Goal: Information Seeking & Learning: Find specific fact

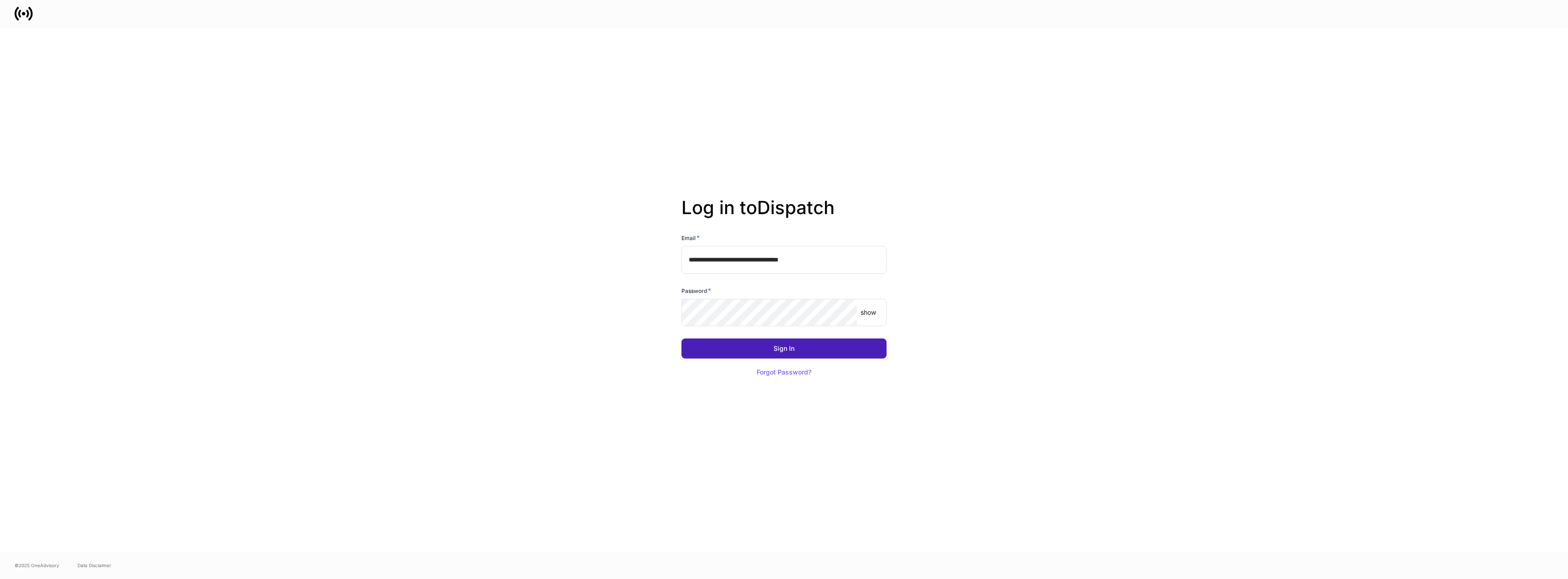
click at [785, 345] on div "Sign In" at bounding box center [784, 348] width 21 height 6
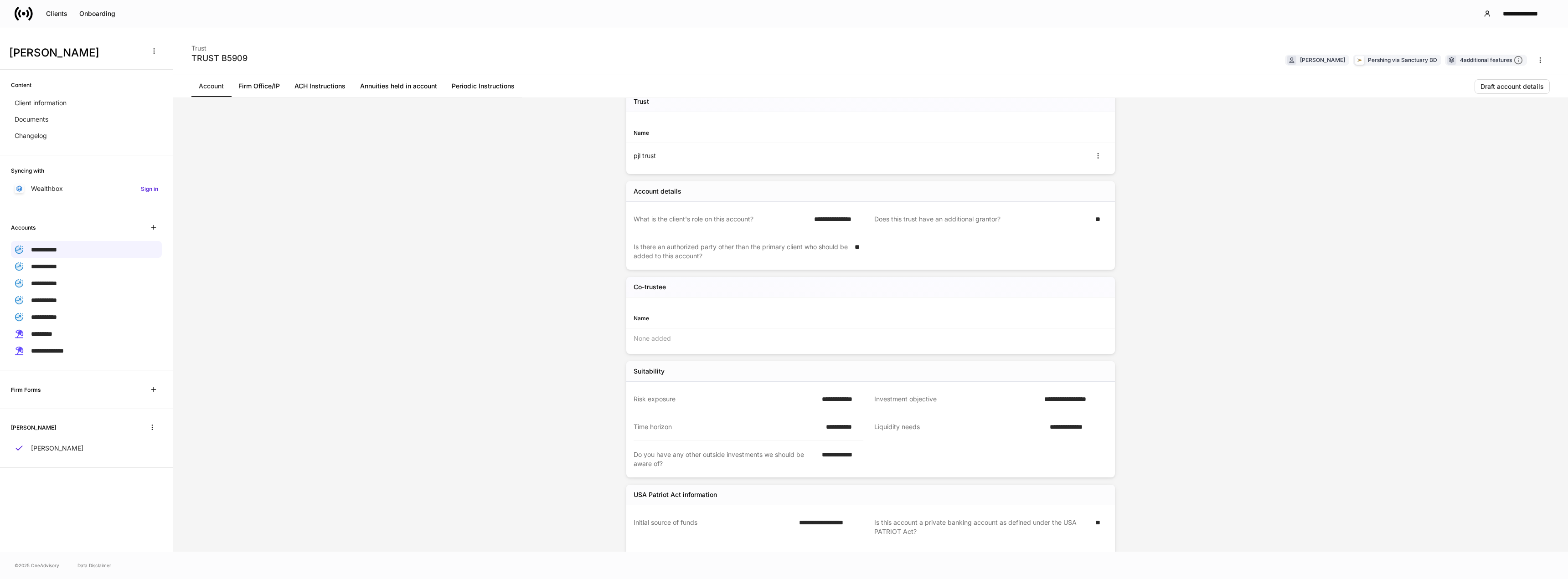
scroll to position [331, 0]
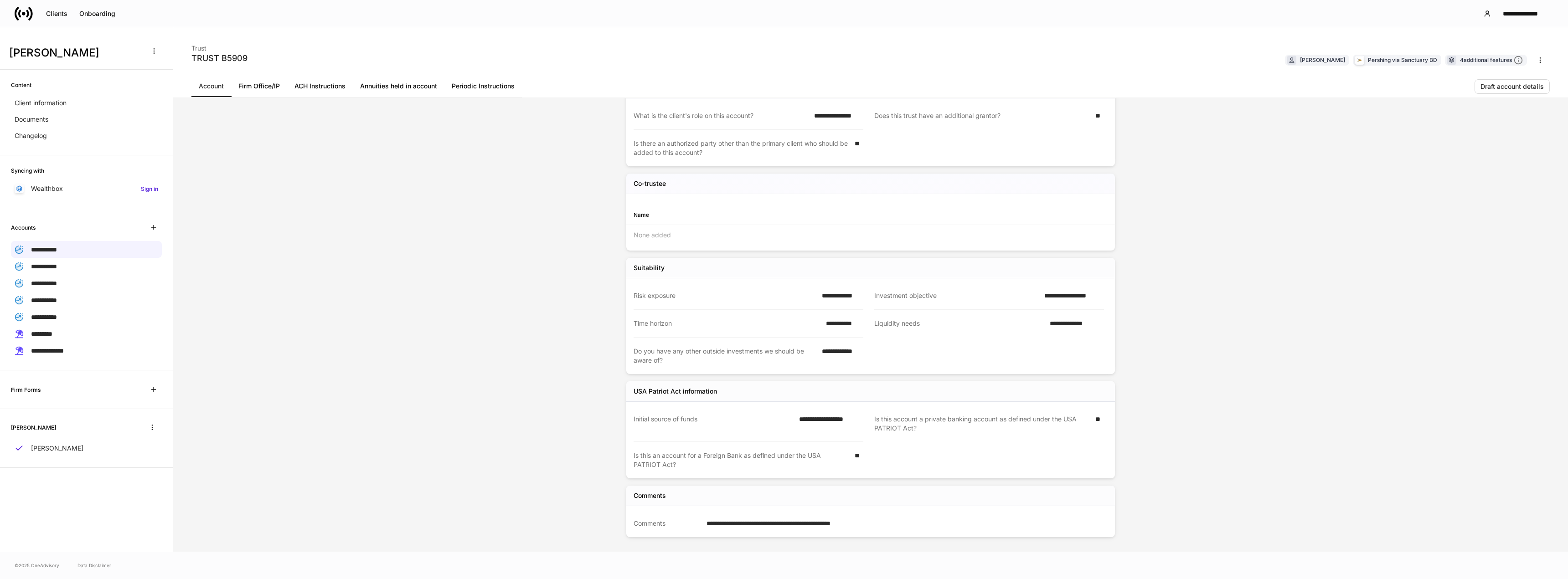
click at [424, 86] on link "Annuities held in account" at bounding box center [399, 86] width 92 height 22
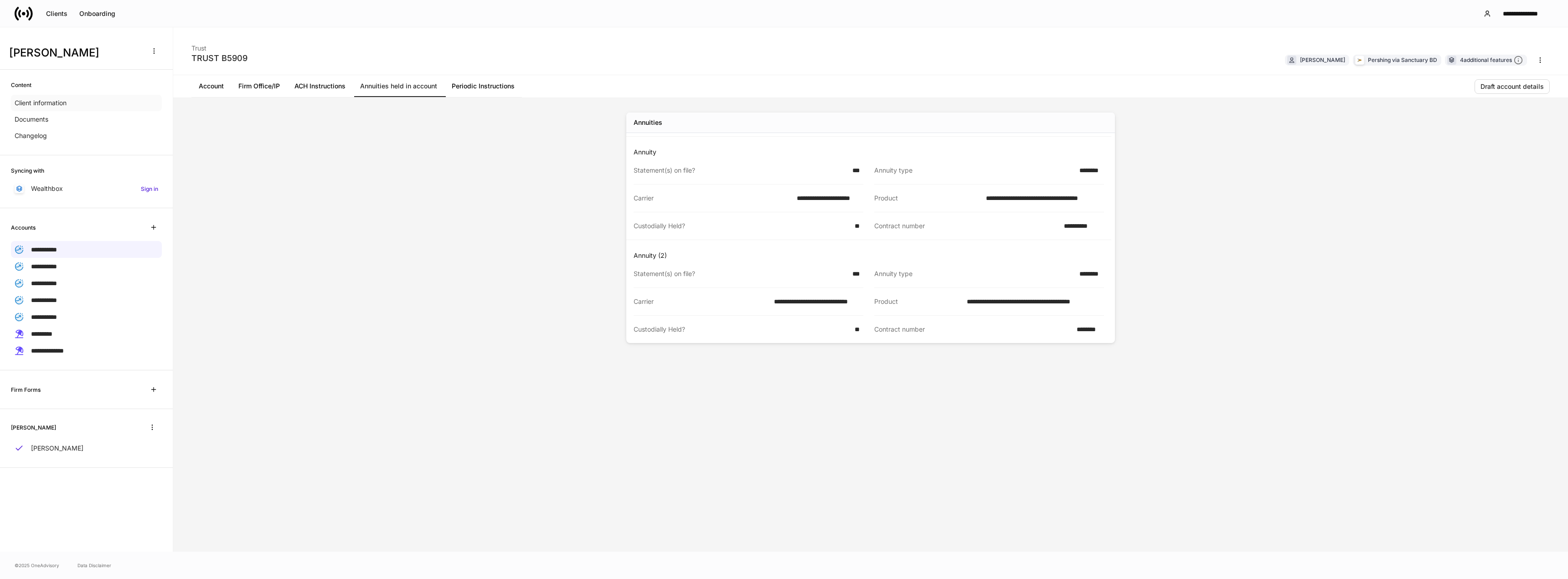
click at [39, 104] on p "Client information" at bounding box center [40, 103] width 52 height 9
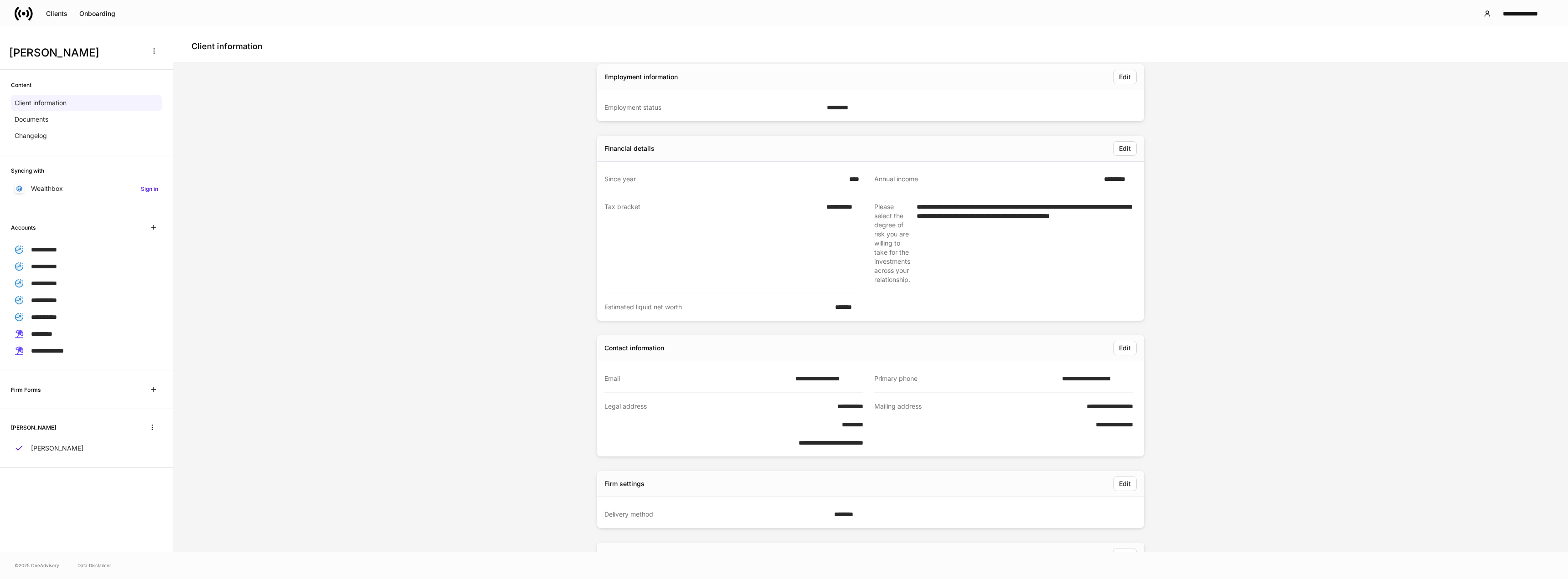
scroll to position [319, 0]
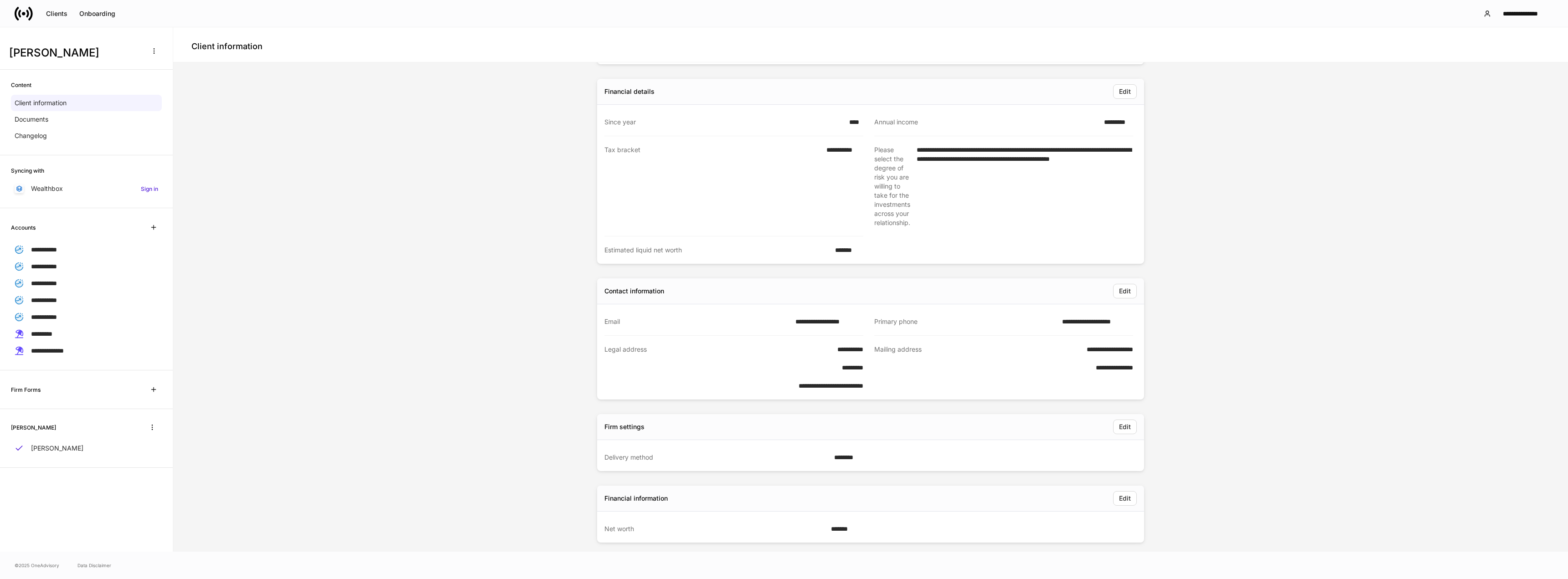
click at [1082, 318] on link "**********" at bounding box center [1094, 321] width 32 height 6
drag, startPoint x: 1080, startPoint y: 318, endPoint x: 1129, endPoint y: 320, distance: 49.0
click at [1129, 320] on div "**********" at bounding box center [1095, 321] width 77 height 9
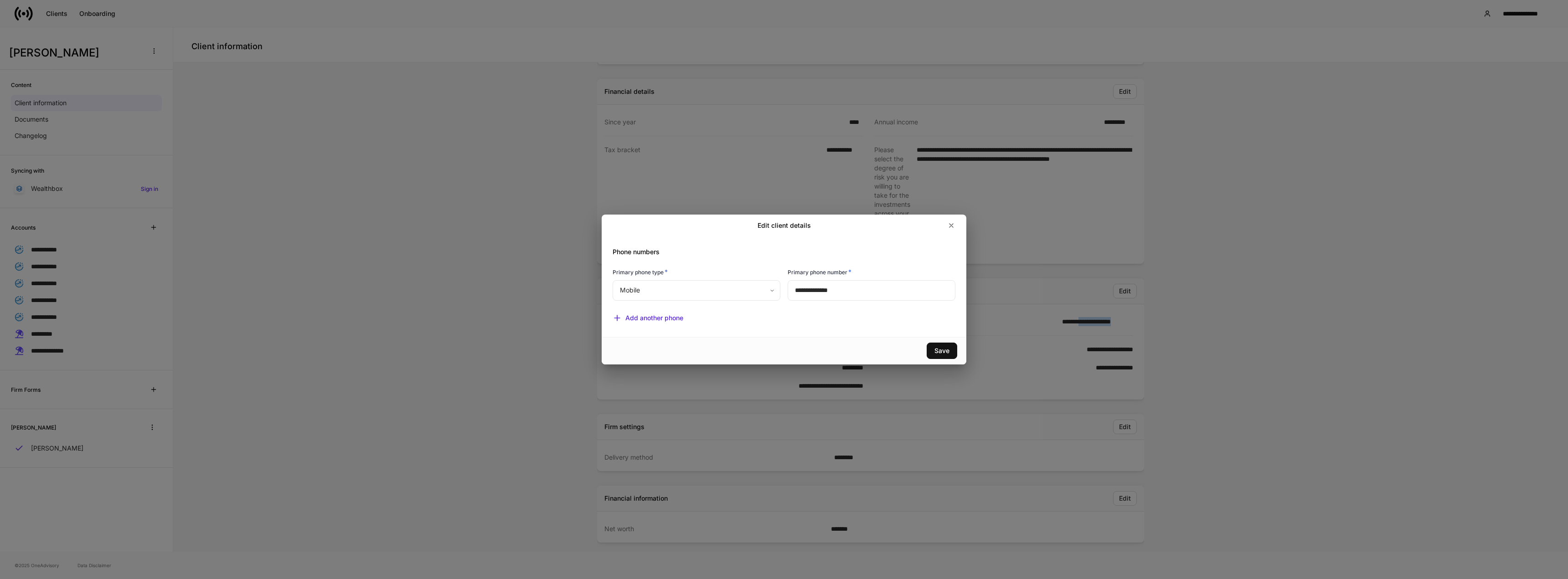
copy link "**********"
drag, startPoint x: 952, startPoint y: 226, endPoint x: 961, endPoint y: 213, distance: 15.8
click at [952, 226] on icon "button" at bounding box center [951, 226] width 4 height 4
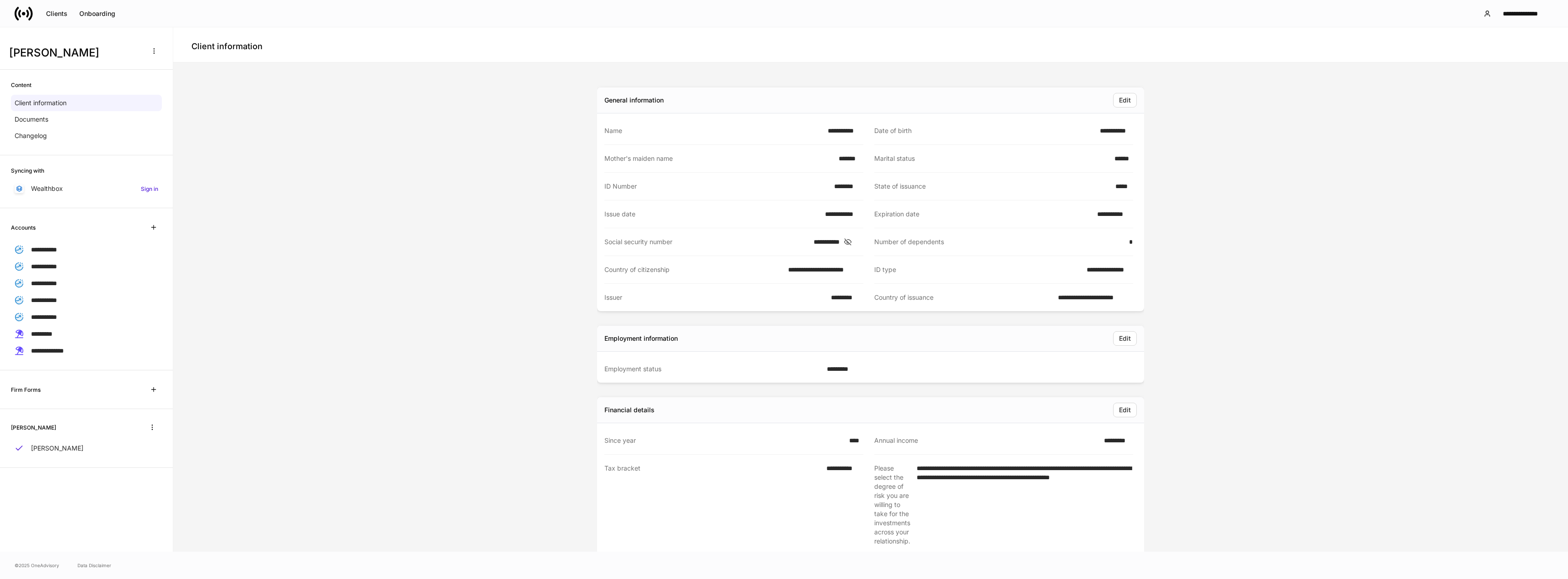
scroll to position [0, 0]
click at [851, 241] on icon at bounding box center [847, 242] width 7 height 6
click at [46, 248] on span "**********" at bounding box center [44, 249] width 26 height 6
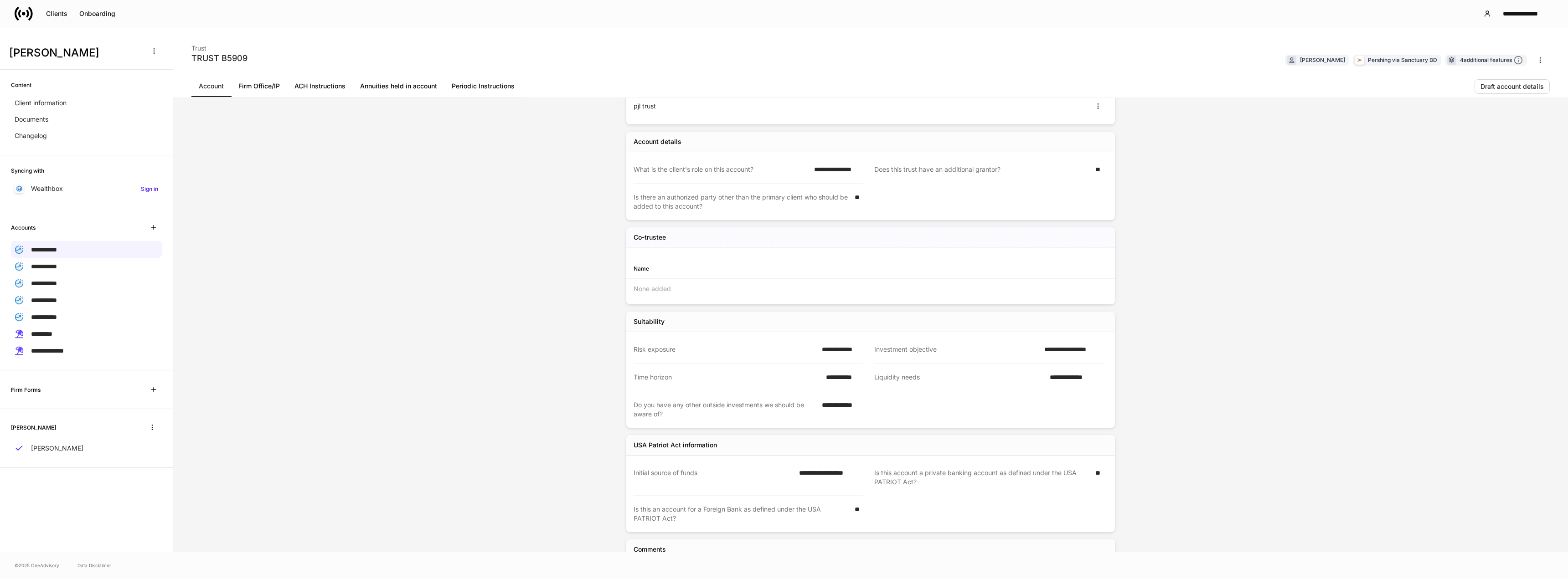
scroll to position [149, 0]
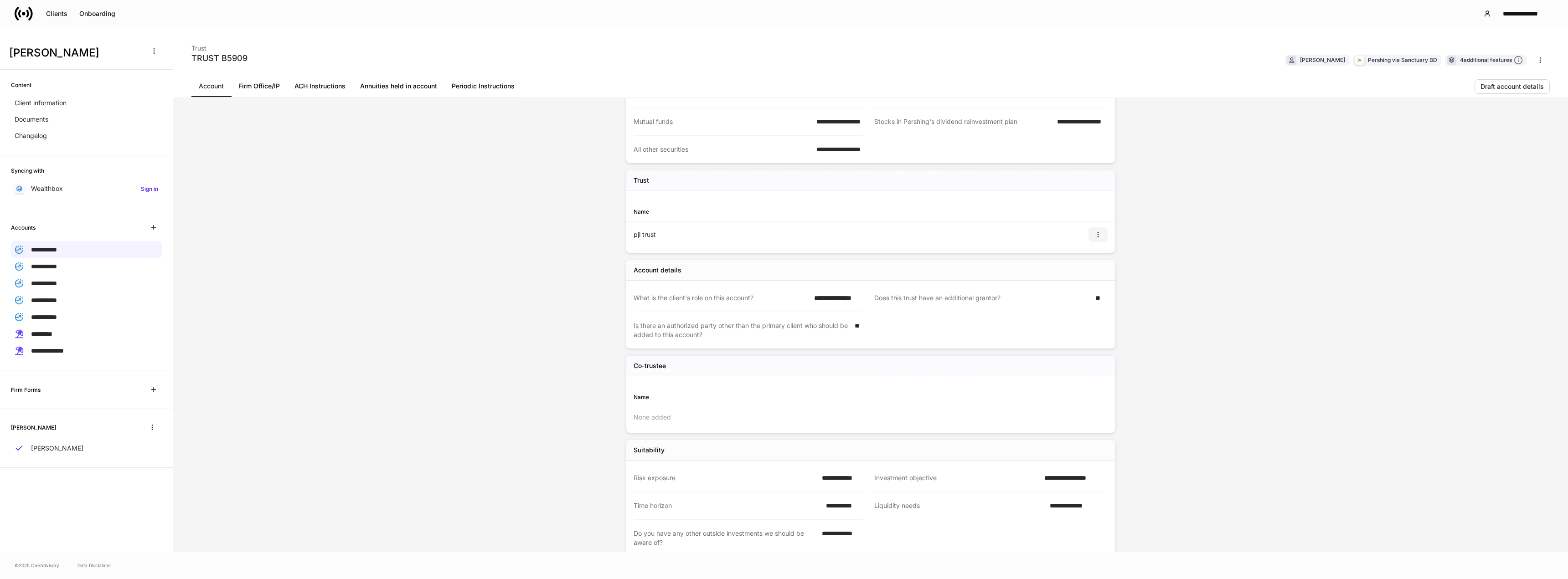
click at [1096, 235] on icon "button" at bounding box center [1098, 235] width 7 height 7
click at [1087, 254] on li "View" at bounding box center [1090, 257] width 29 height 15
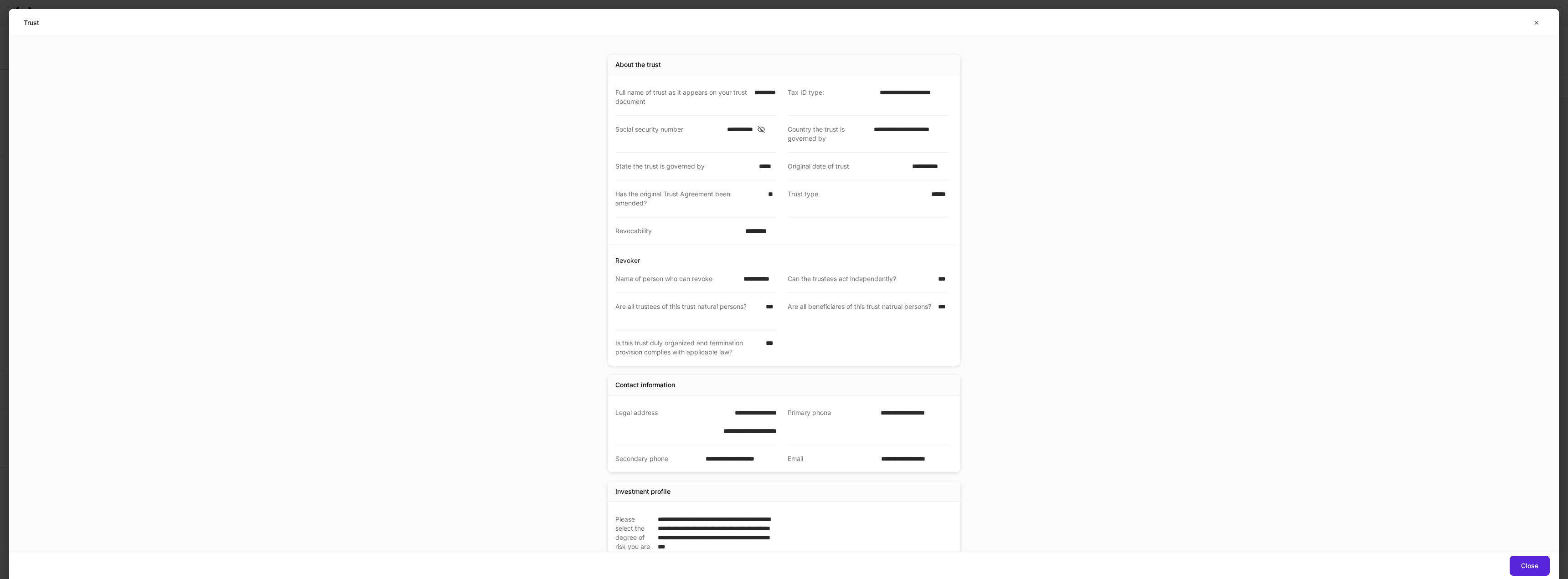
click at [766, 130] on icon at bounding box center [761, 129] width 9 height 8
drag, startPoint x: 1538, startPoint y: 23, endPoint x: 1533, endPoint y: 24, distance: 5.1
click at [1538, 23] on icon "button" at bounding box center [1536, 23] width 7 height 7
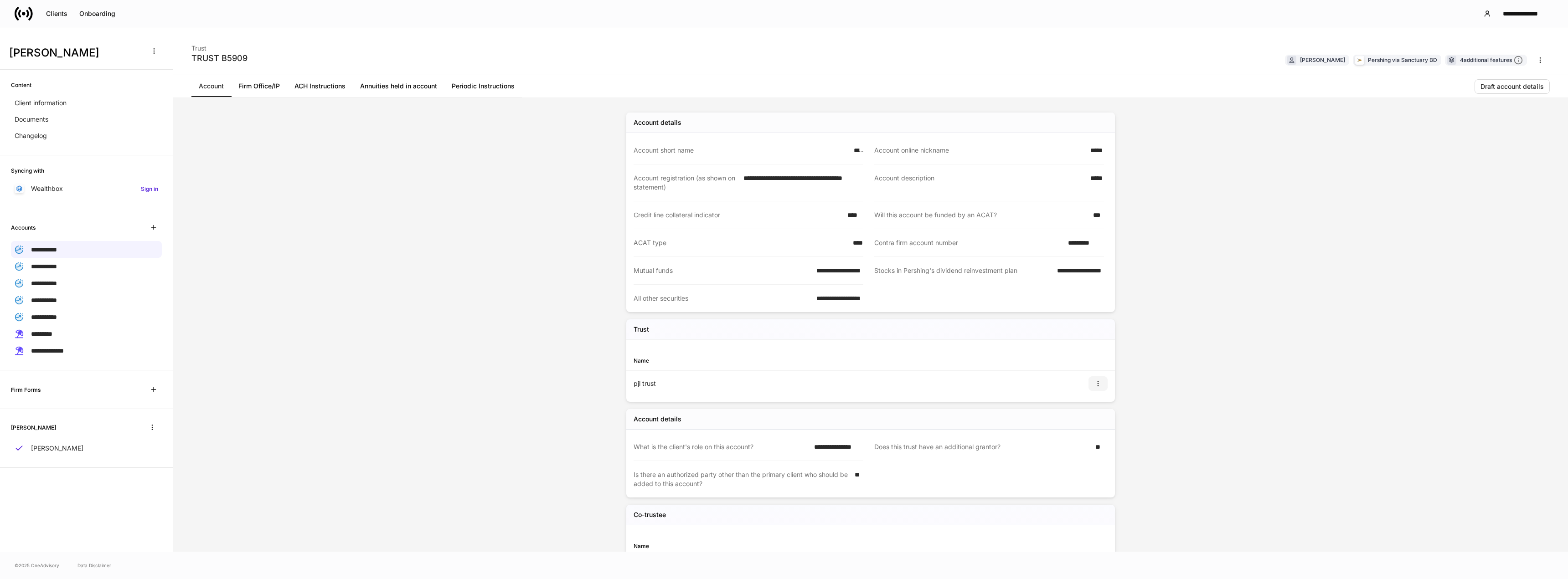
click at [1094, 382] on icon "button" at bounding box center [1098, 384] width 7 height 7
click at [1090, 403] on li "View" at bounding box center [1087, 405] width 29 height 15
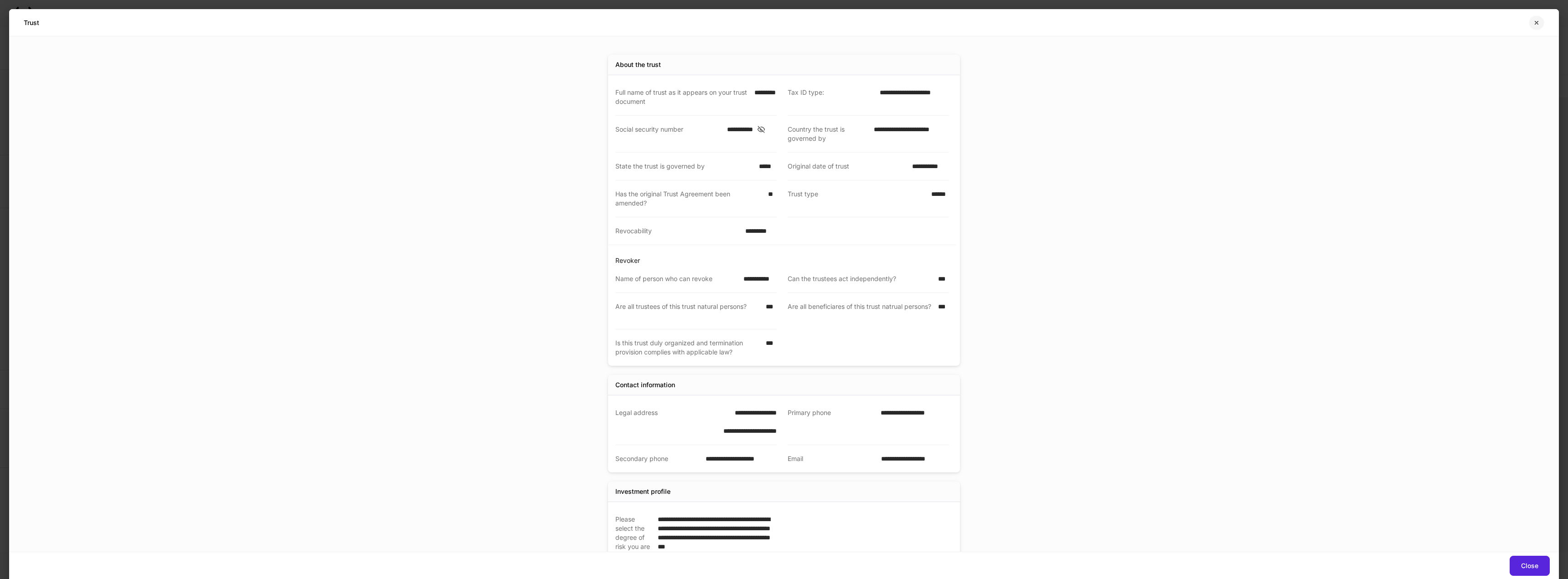
click at [1538, 21] on icon "button" at bounding box center [1536, 23] width 7 height 7
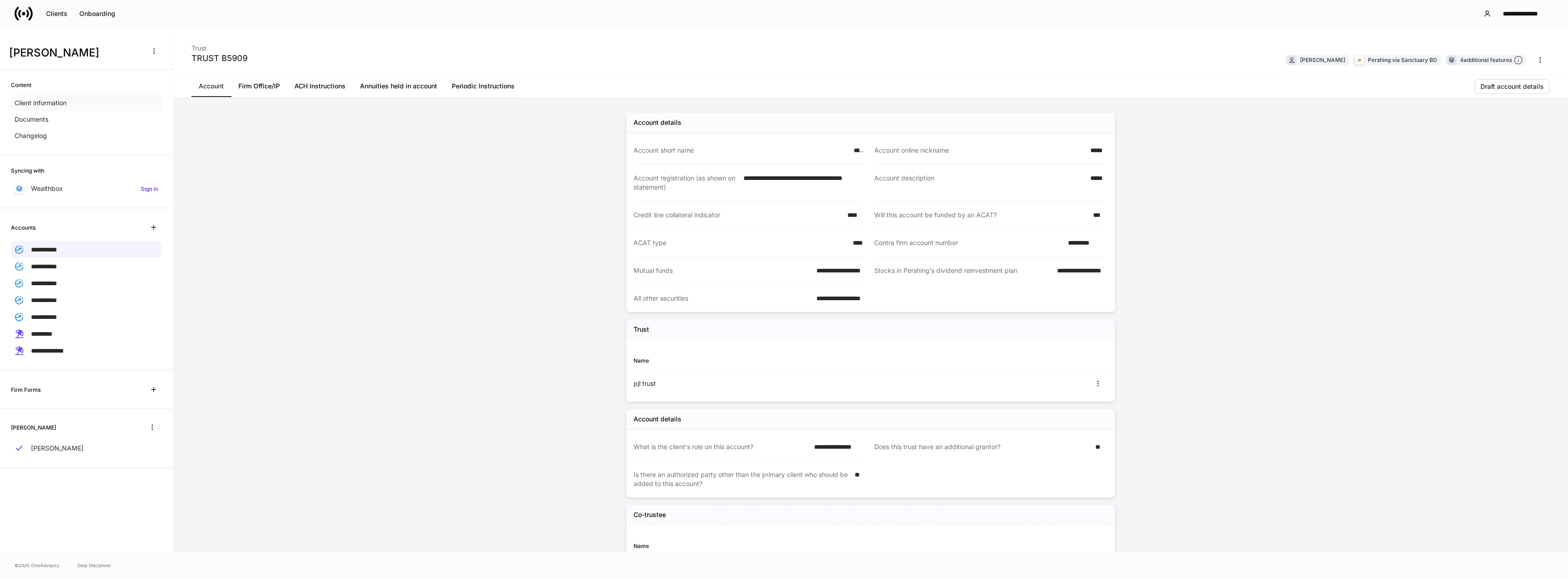
click at [74, 102] on div "Client information" at bounding box center [86, 103] width 151 height 16
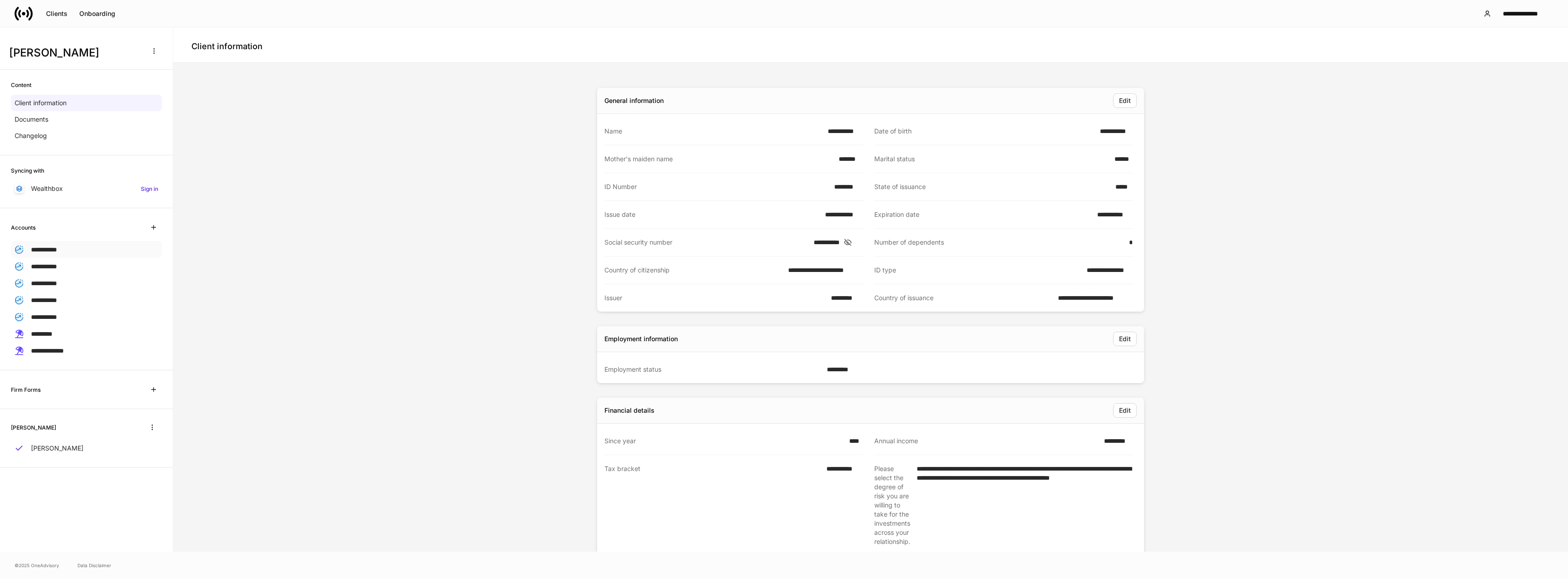
click at [57, 246] on span "**********" at bounding box center [44, 249] width 26 height 6
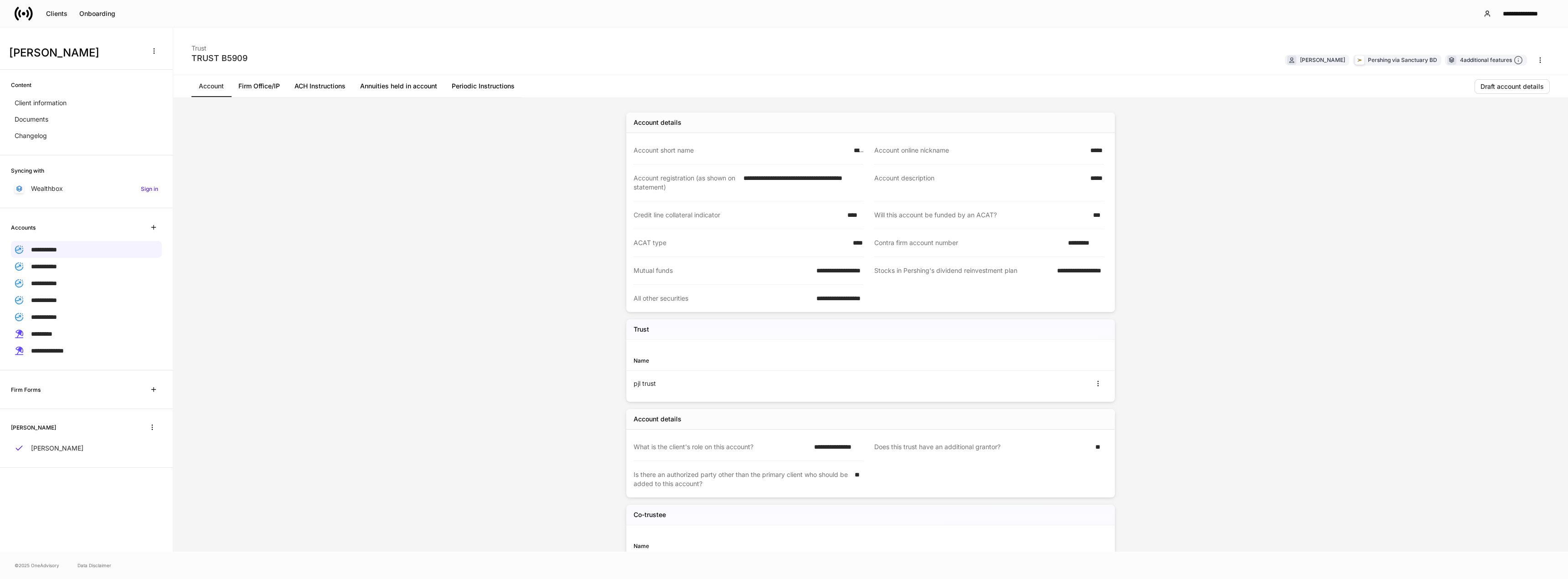
click at [409, 88] on link "Annuities held in account" at bounding box center [399, 86] width 92 height 22
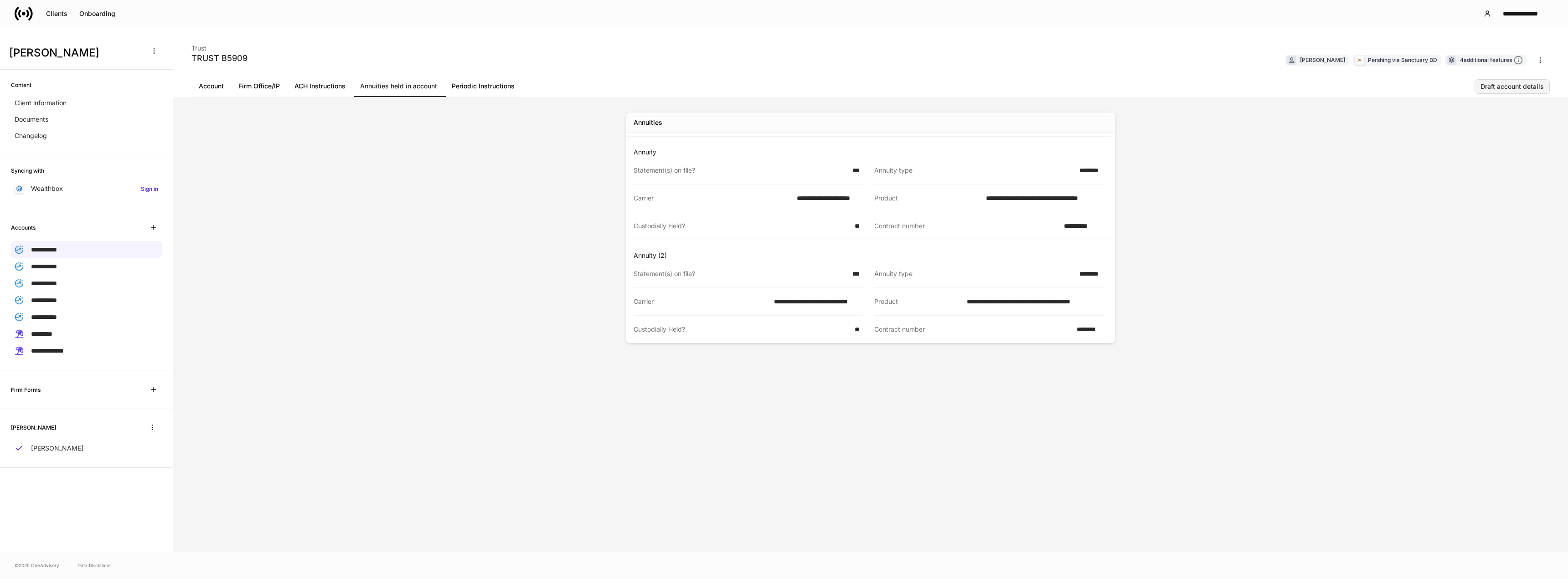
click at [1496, 84] on div "Draft account details" at bounding box center [1512, 86] width 63 height 6
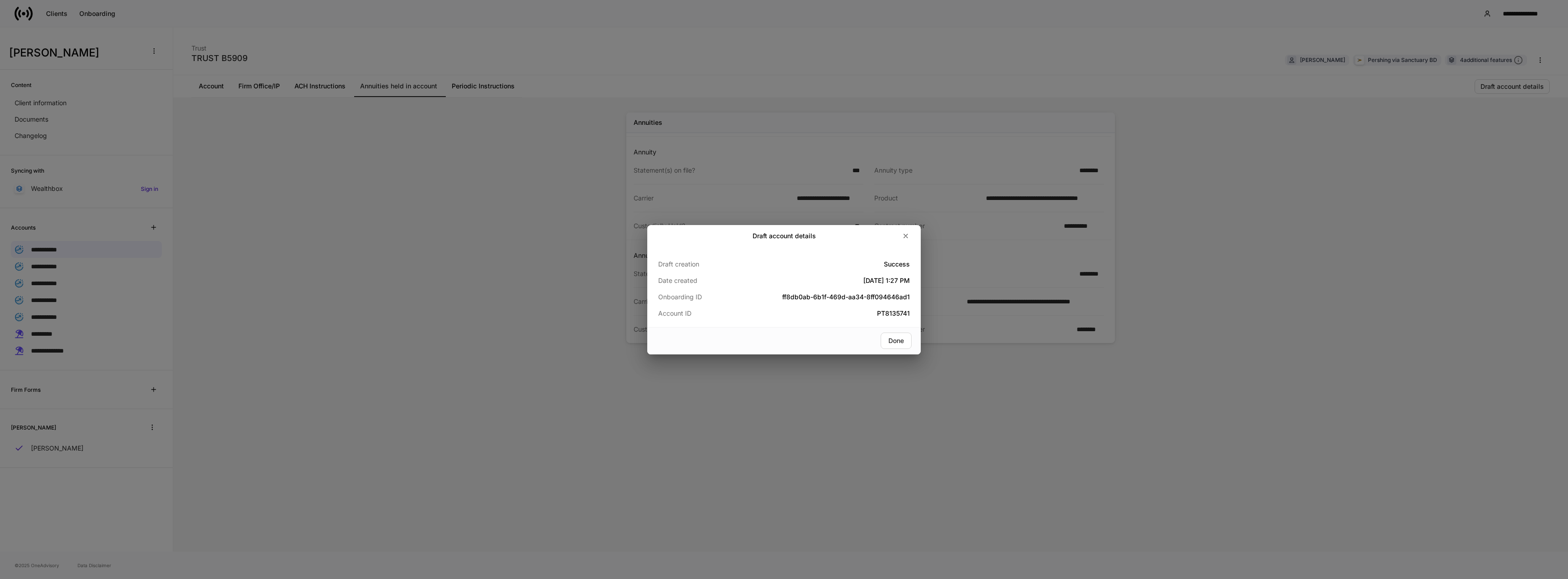
click at [891, 312] on h5 "PT8135741" at bounding box center [826, 313] width 168 height 9
copy h5 "PT8135741"
drag, startPoint x: 896, startPoint y: 340, endPoint x: 867, endPoint y: 330, distance: 30.7
click at [896, 340] on div "Done" at bounding box center [895, 341] width 15 height 6
